Goal: Information Seeking & Learning: Learn about a topic

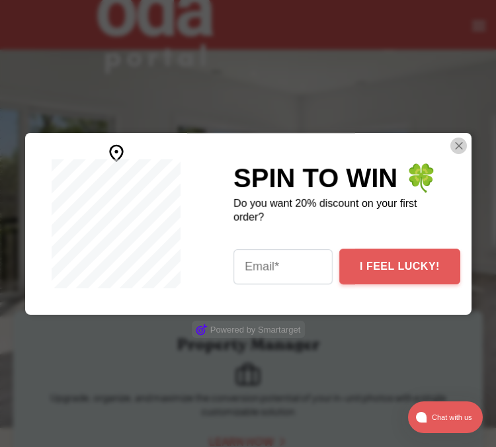
click at [455, 144] on img "Close Smartarget Popup" at bounding box center [457, 145] width 13 height 17
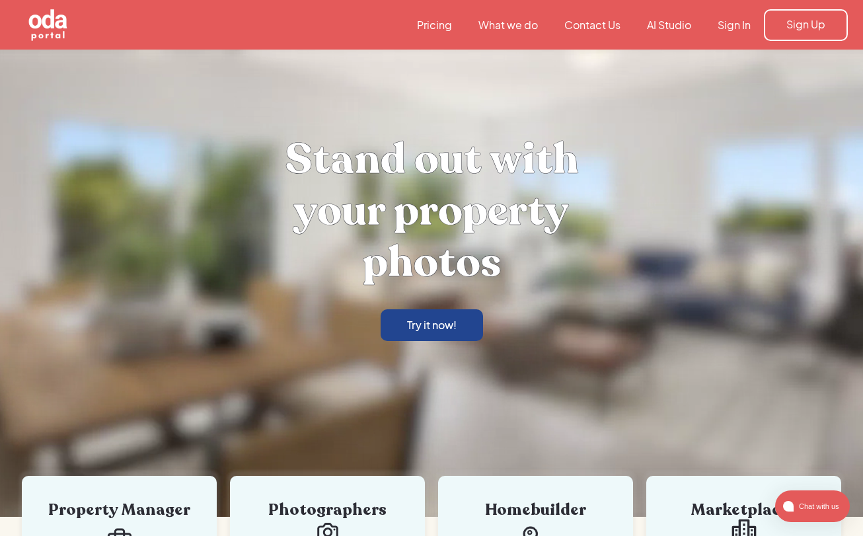
click at [402, 325] on link "Try it now!" at bounding box center [432, 325] width 102 height 32
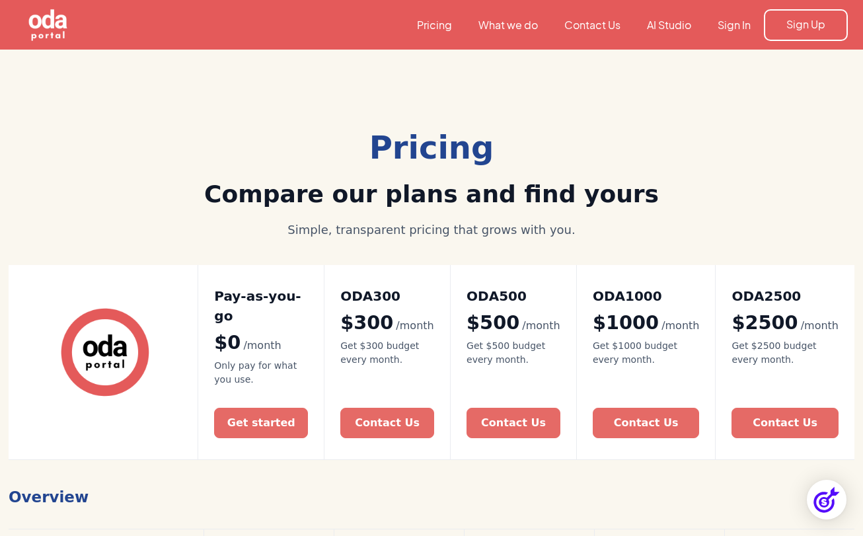
click at [525, 23] on link "What we do" at bounding box center [508, 25] width 86 height 15
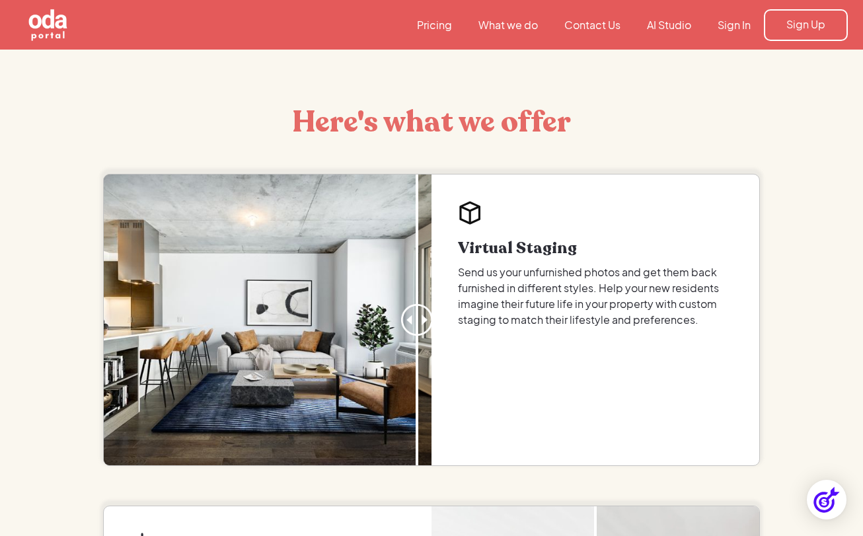
click at [506, 321] on p "Send us your unfurnished photos and get them back furnished in different styles…" at bounding box center [595, 295] width 275 height 63
click at [505, 26] on link "What we do" at bounding box center [508, 25] width 86 height 15
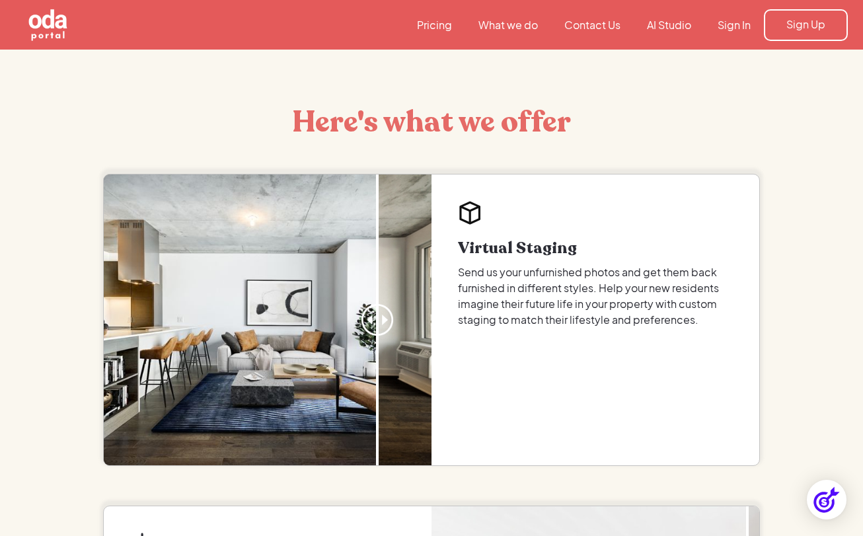
click at [679, 26] on link "AI Studio" at bounding box center [669, 25] width 71 height 15
click at [435, 20] on link "Pricing" at bounding box center [434, 25] width 61 height 15
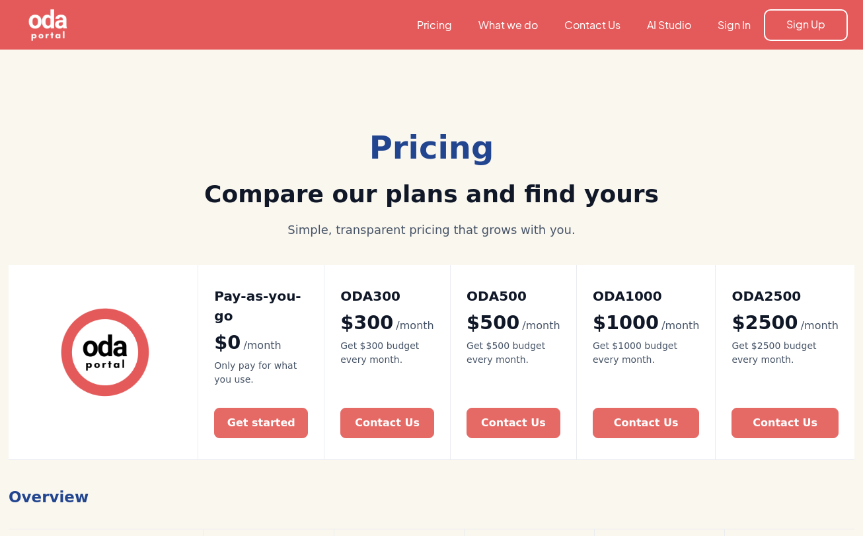
click at [574, 23] on link "Contact Us" at bounding box center [592, 25] width 83 height 15
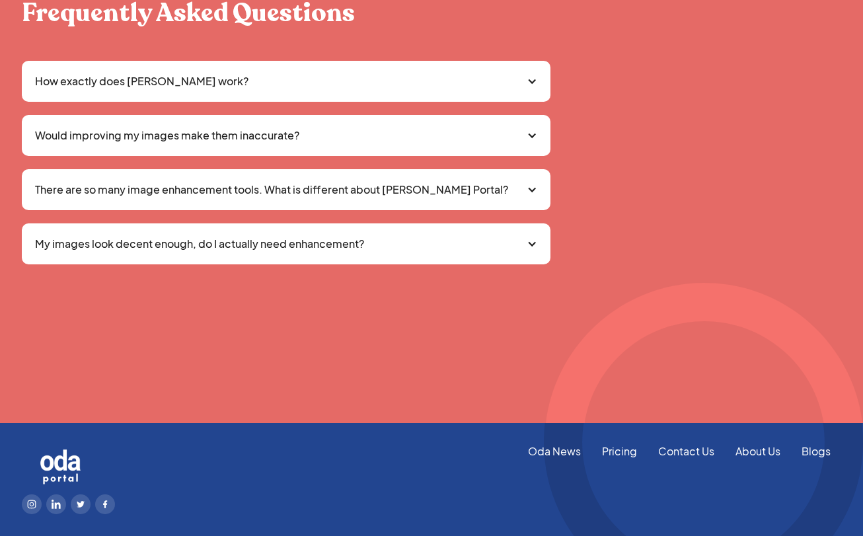
scroll to position [1072, 0]
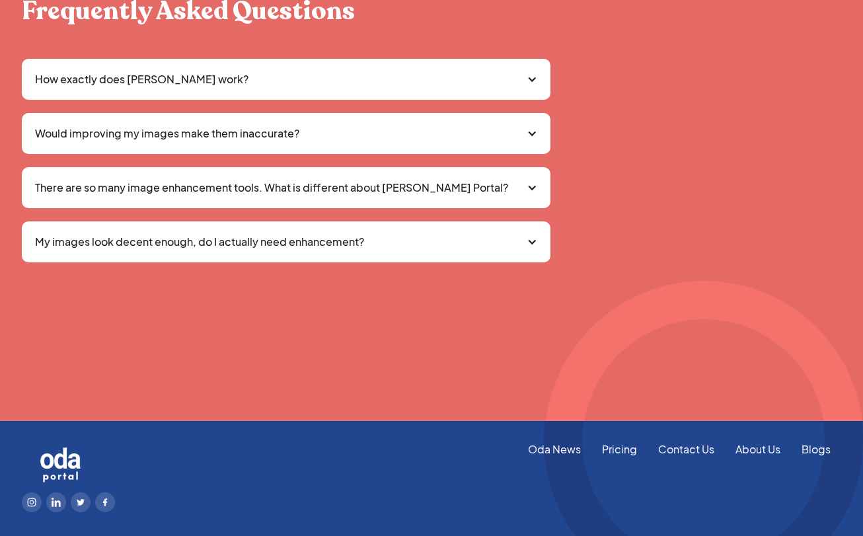
click at [533, 239] on div at bounding box center [532, 242] width 11 height 11
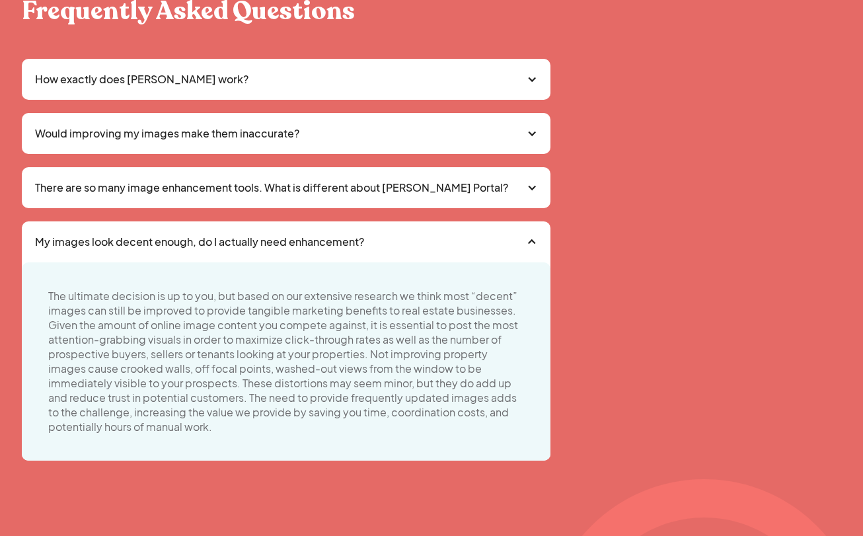
click at [537, 193] on div "There are so many image enhancement tools. What is different about Oda Portal?" at bounding box center [286, 187] width 529 height 41
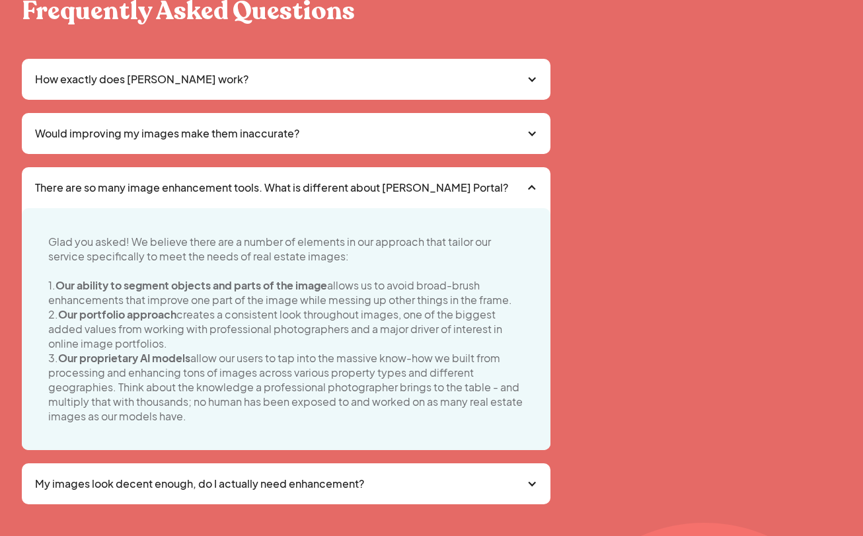
click at [534, 134] on div at bounding box center [532, 133] width 11 height 11
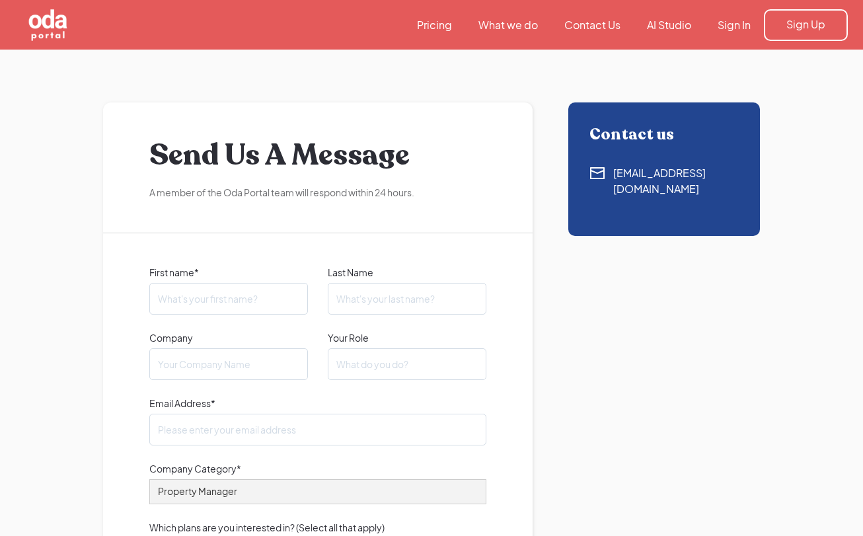
scroll to position [-1, 0]
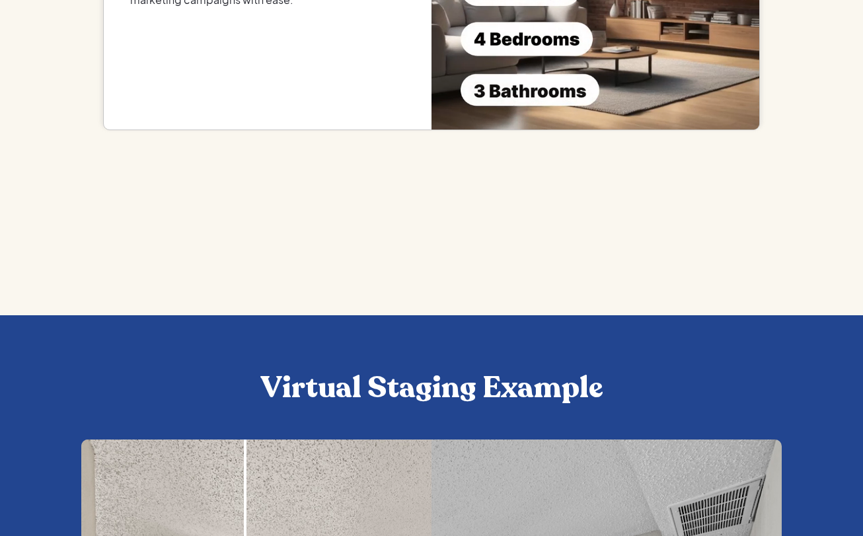
scroll to position [1919, 0]
